Goal: Transaction & Acquisition: Download file/media

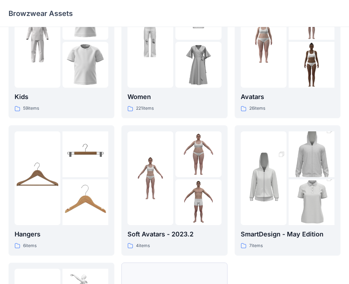
scroll to position [177, 0]
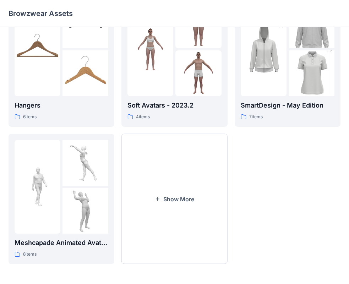
click at [285, 217] on div "Avatars 26 items SmartDesign - May Edition 7 items" at bounding box center [288, 61] width 106 height 405
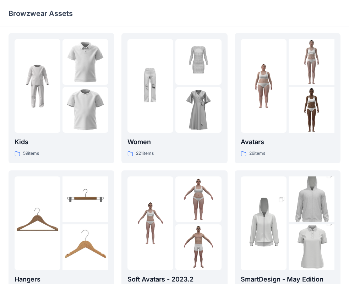
scroll to position [0, 0]
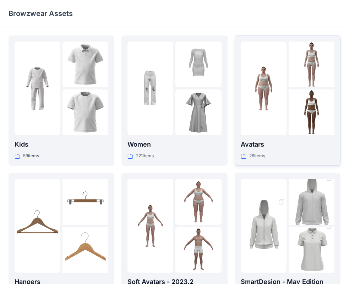
click at [293, 152] on div "Avatars 26 items" at bounding box center [288, 150] width 94 height 20
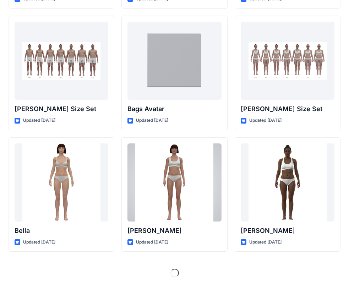
scroll to position [752, 0]
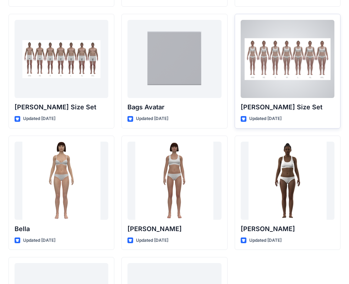
click at [288, 114] on div "Olivia Size Set Updated 2 years ago" at bounding box center [288, 71] width 106 height 115
click at [291, 75] on div at bounding box center [288, 59] width 94 height 78
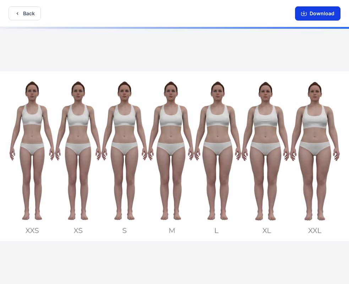
click at [316, 14] on button "Download" at bounding box center [317, 13] width 45 height 14
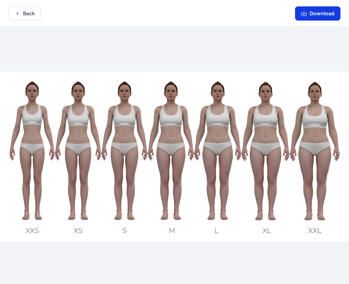
click at [307, 14] on icon "button" at bounding box center [304, 14] width 6 height 4
